Goal: Navigation & Orientation: Understand site structure

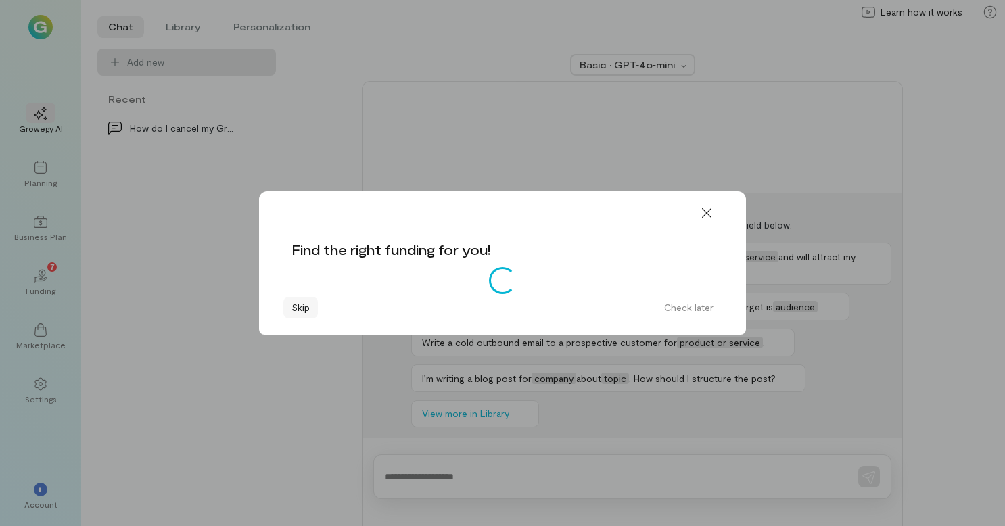
click at [300, 307] on button "Skip" at bounding box center [300, 308] width 34 height 22
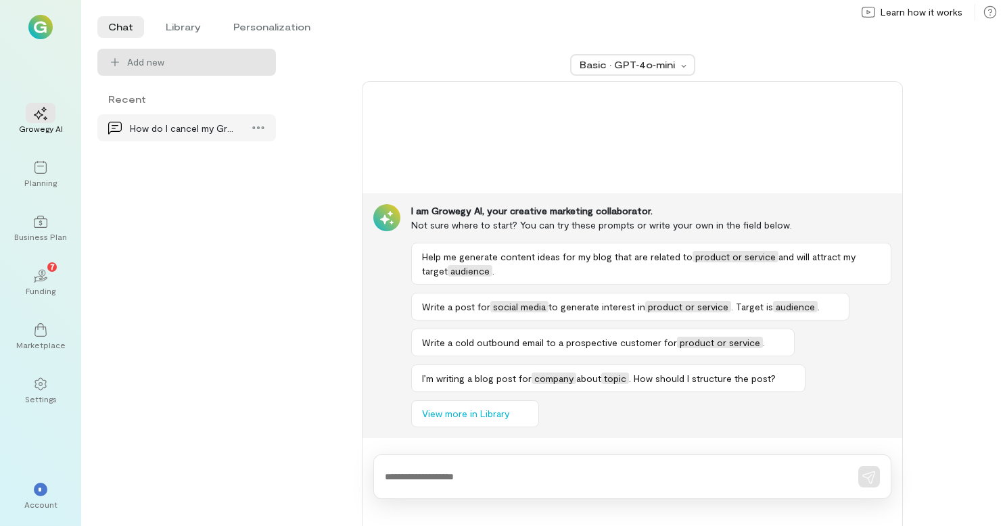
click at [135, 128] on div "How do I cancel my Growegy subscription?" at bounding box center [182, 128] width 105 height 14
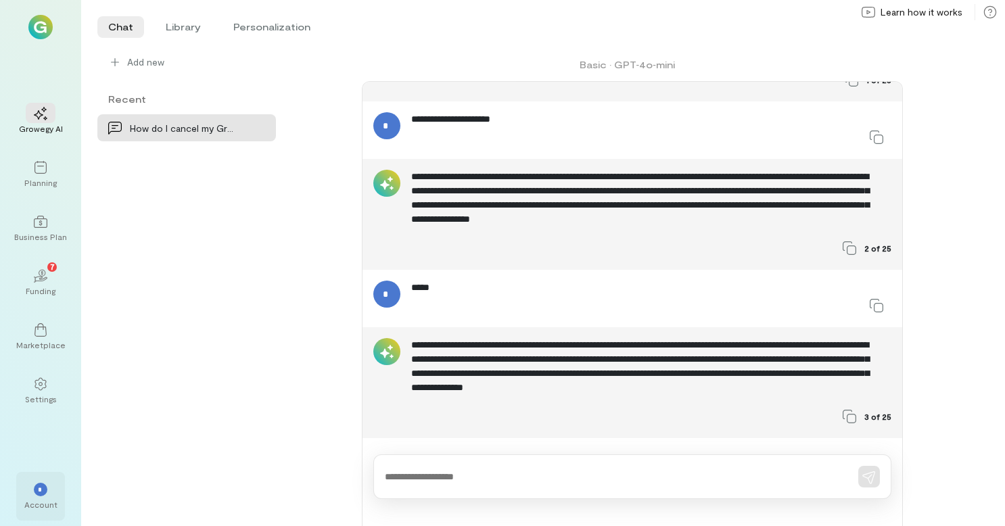
scroll to position [283, 0]
click at [35, 486] on div "*" at bounding box center [41, 490] width 14 height 14
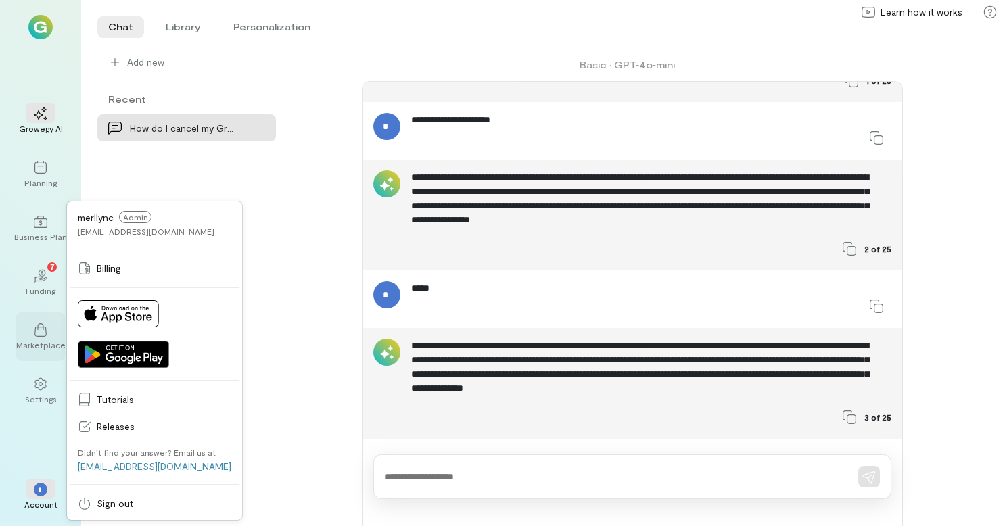
click at [38, 333] on icon at bounding box center [41, 330] width 14 height 14
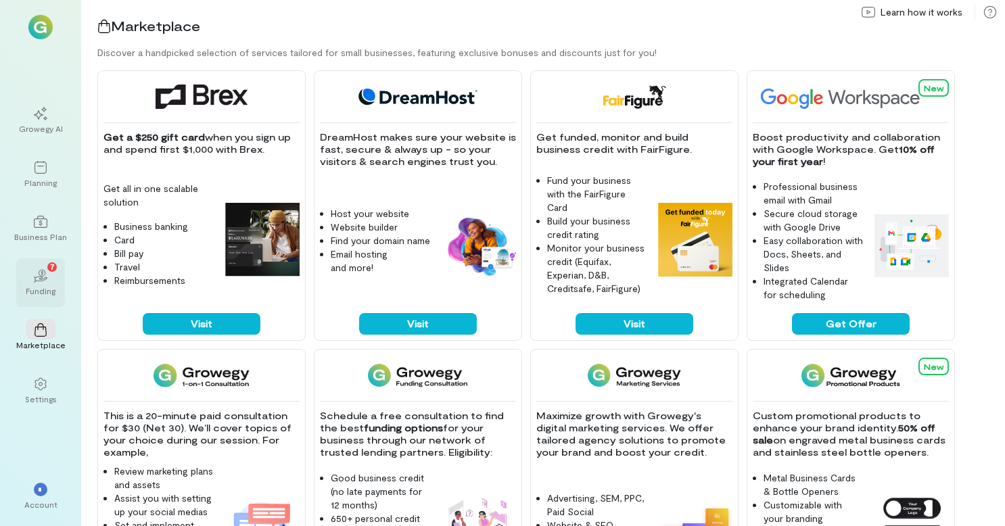
click at [38, 282] on icon "02" at bounding box center [41, 276] width 14 height 14
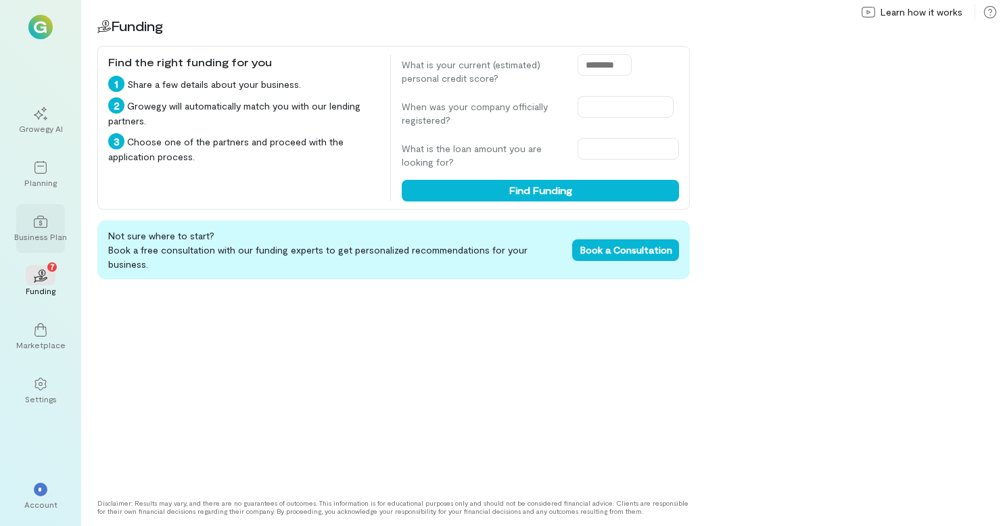
click at [39, 225] on icon at bounding box center [41, 222] width 14 height 12
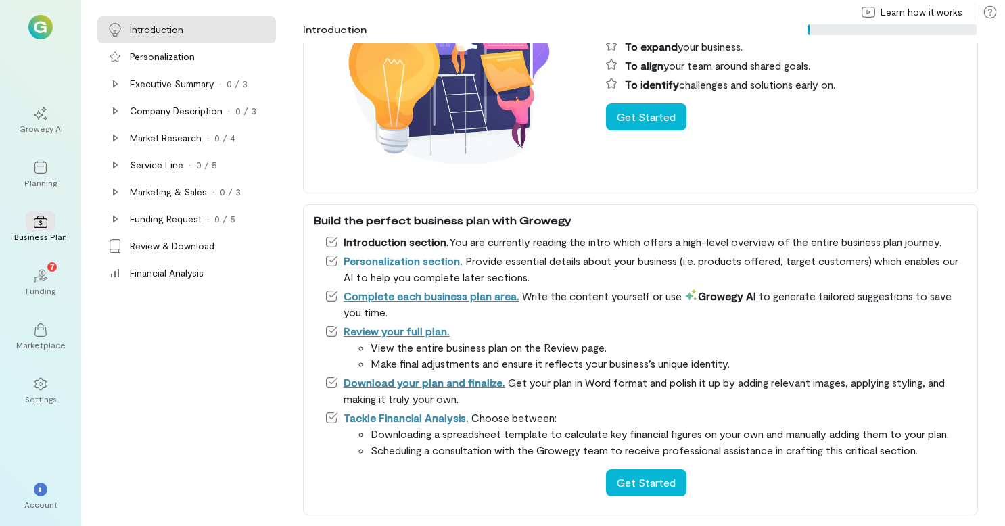
scroll to position [145, 0]
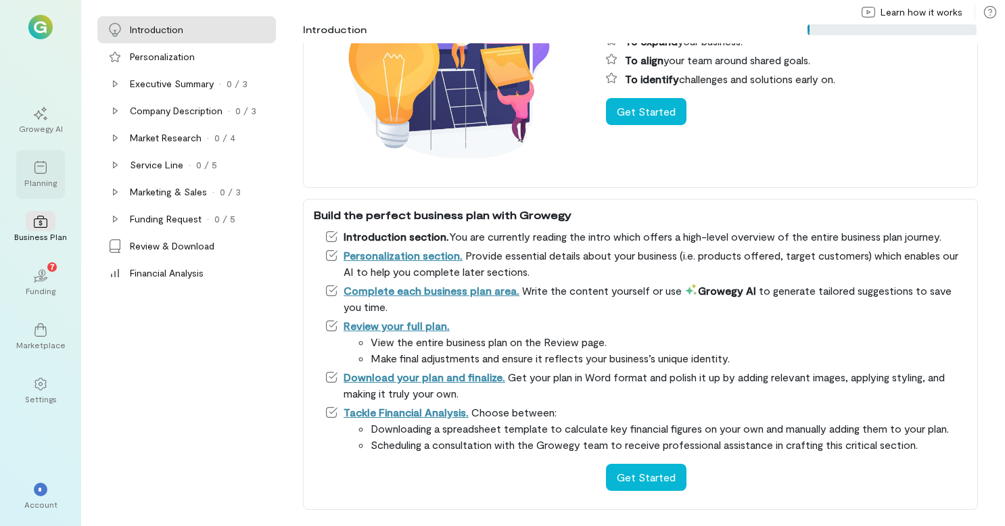
click at [37, 174] on icon at bounding box center [41, 168] width 14 height 14
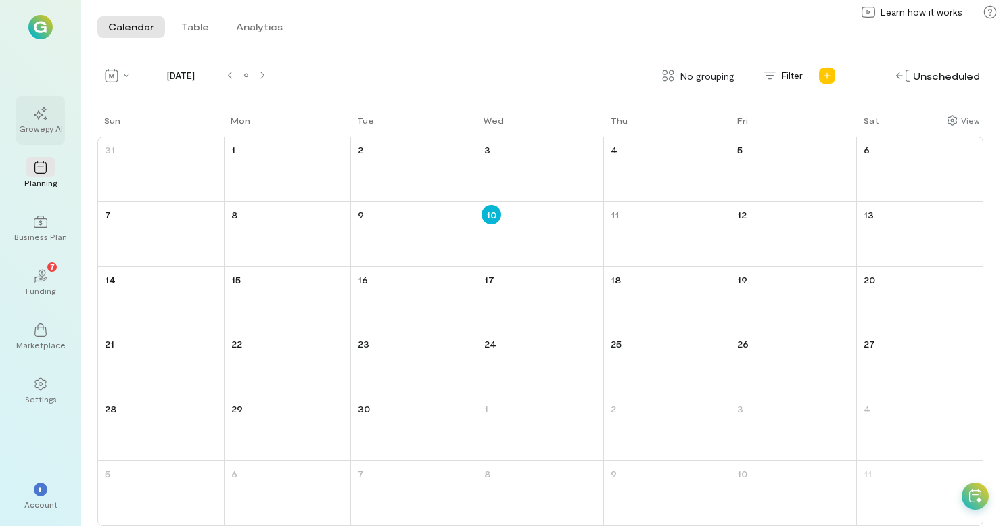
click at [39, 122] on div at bounding box center [41, 113] width 30 height 20
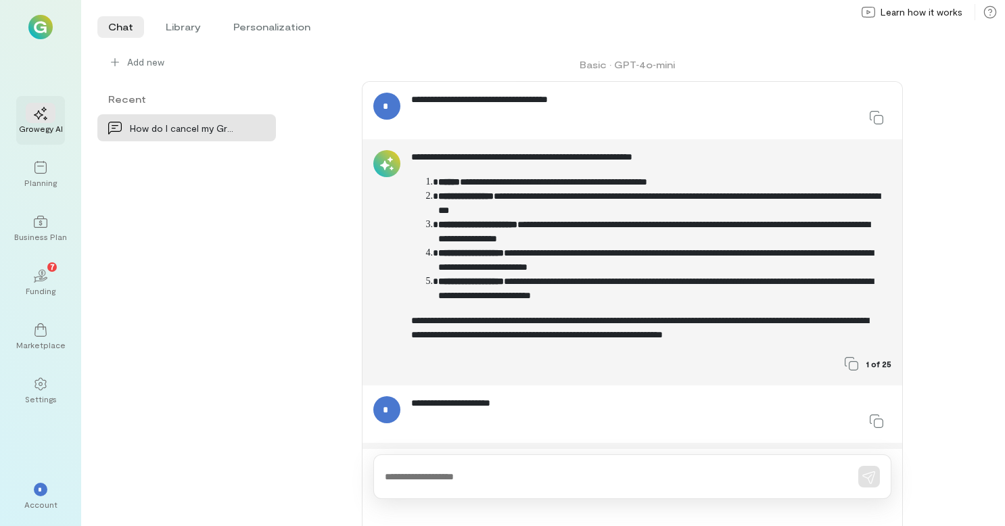
scroll to position [262, 0]
